Goal: Transaction & Acquisition: Purchase product/service

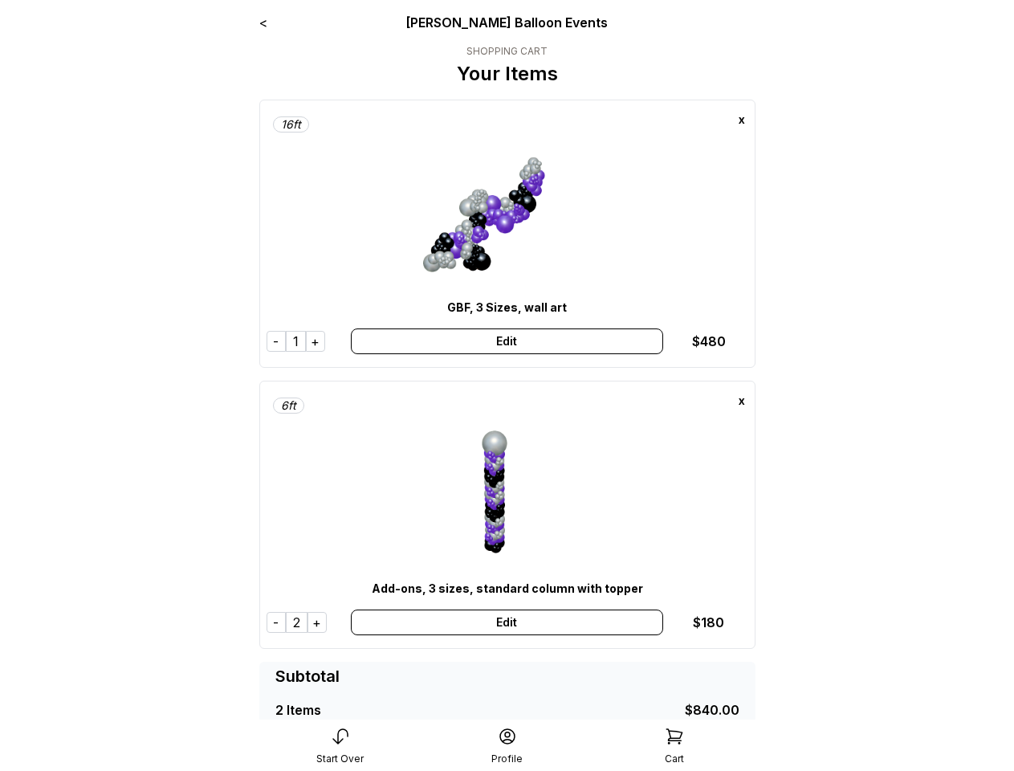
click at [742, 120] on div "x" at bounding box center [742, 120] width 26 height 26
click at [276, 341] on div "-" at bounding box center [275, 341] width 19 height 21
click at [315, 341] on div "+" at bounding box center [315, 341] width 19 height 21
click at [506, 341] on div "Edit" at bounding box center [507, 341] width 312 height 26
click at [742, 401] on div "x" at bounding box center [742, 401] width 26 height 26
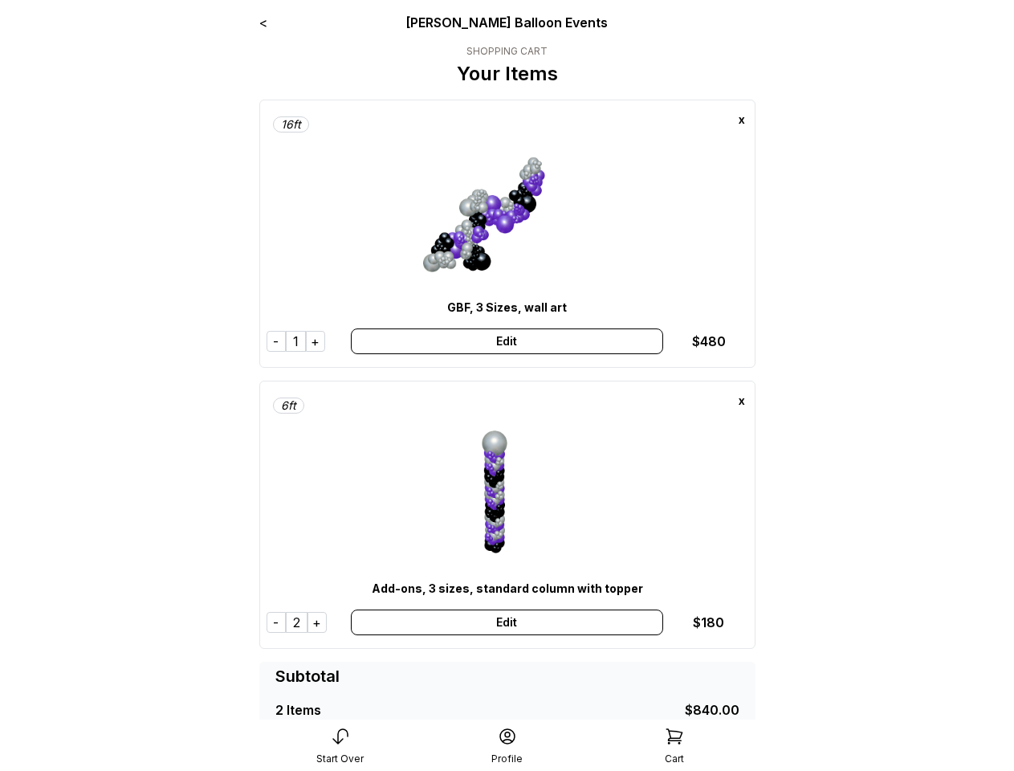
click at [276, 622] on div "-" at bounding box center [275, 622] width 19 height 21
click at [317, 622] on div "+" at bounding box center [316, 622] width 19 height 21
click at [506, 622] on div "Edit" at bounding box center [507, 622] width 312 height 26
click at [340, 746] on div "Start Over" at bounding box center [340, 745] width 167 height 39
click at [507, 746] on div "Profile" at bounding box center [507, 745] width 167 height 39
